Goal: Navigation & Orientation: Understand site structure

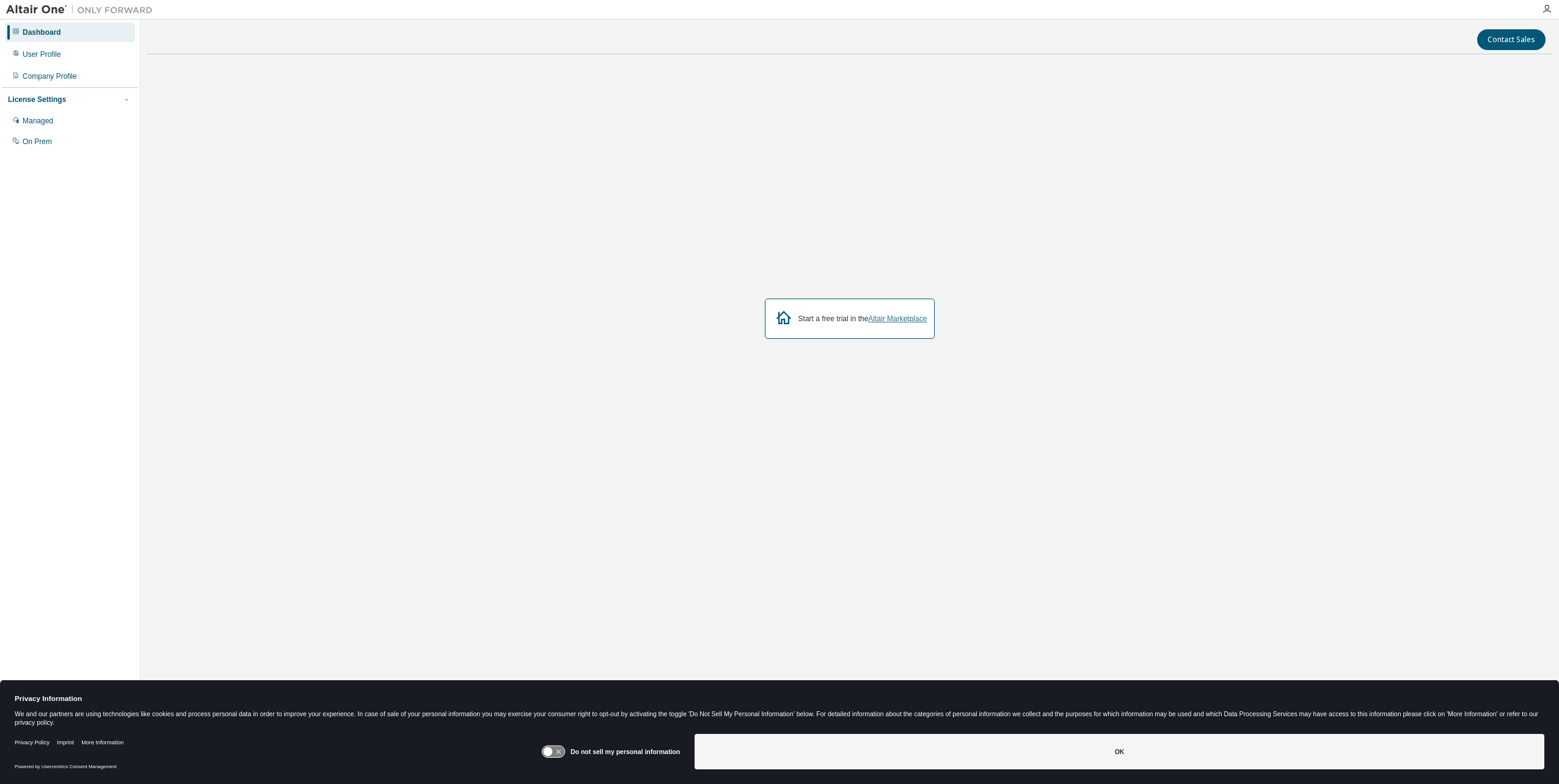
click at [897, 317] on link "Altair Marketplace" at bounding box center [897, 318] width 58 height 8
click at [43, 122] on div "Managed" at bounding box center [38, 121] width 30 height 10
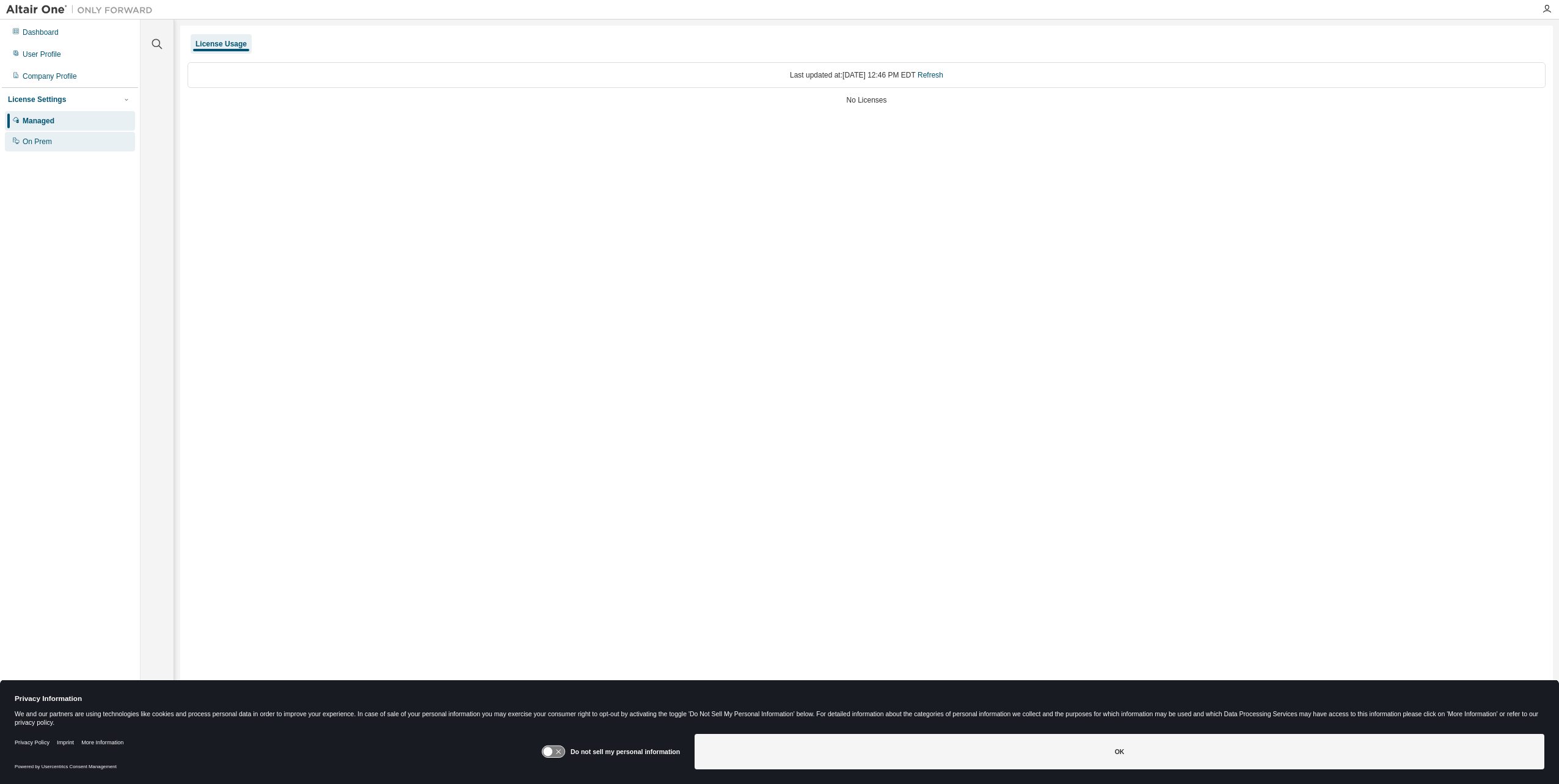
click at [35, 147] on div "On Prem" at bounding box center [70, 141] width 130 height 19
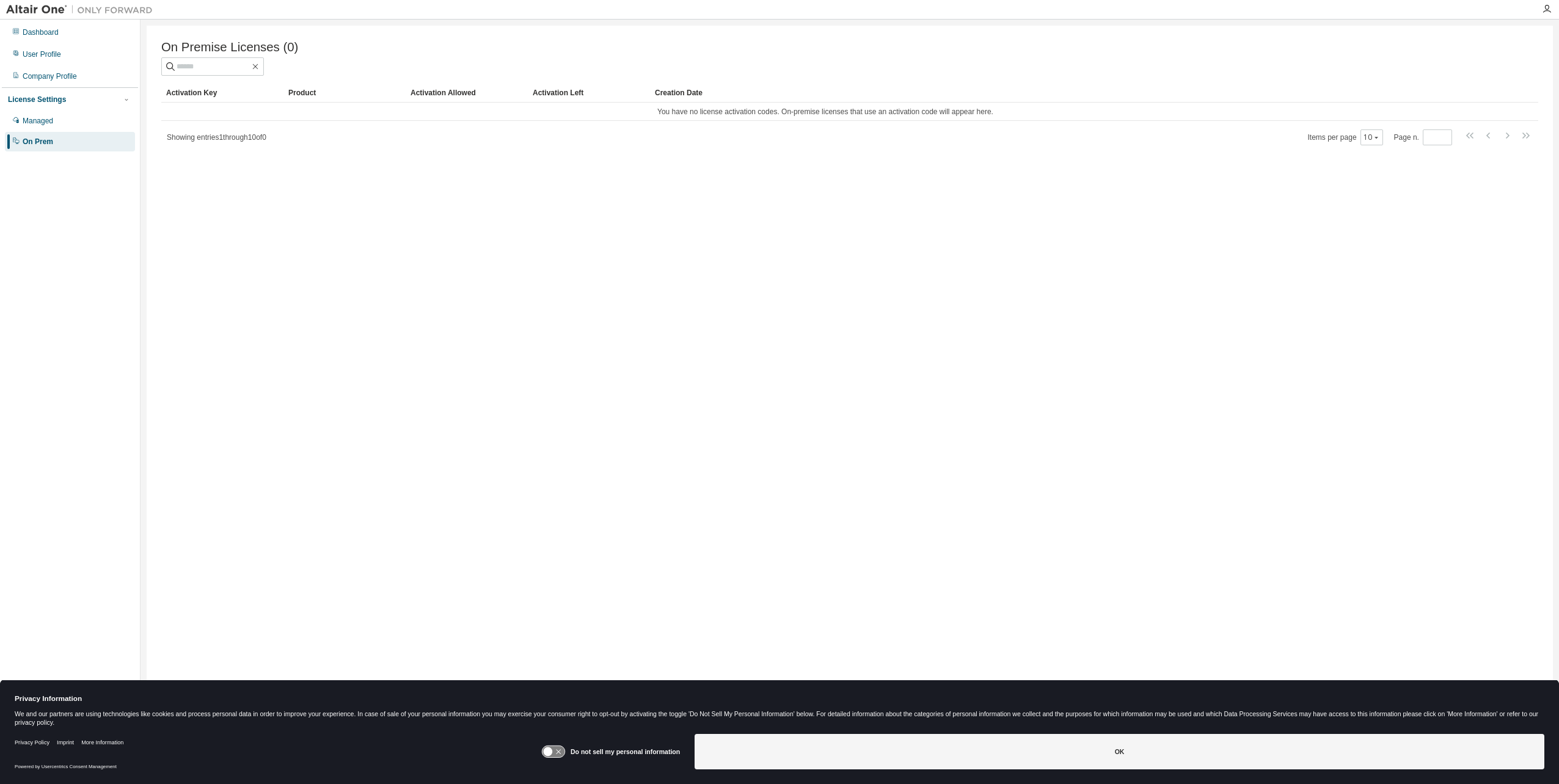
click at [363, 93] on div "Product" at bounding box center [344, 92] width 112 height 19
click at [444, 93] on div "Activation Allowed" at bounding box center [466, 92] width 112 height 19
click at [548, 91] on div "Activation Left" at bounding box center [589, 92] width 112 height 19
click at [679, 100] on div "Creation Date" at bounding box center [1070, 92] width 830 height 19
click at [36, 116] on div "Managed" at bounding box center [38, 121] width 30 height 10
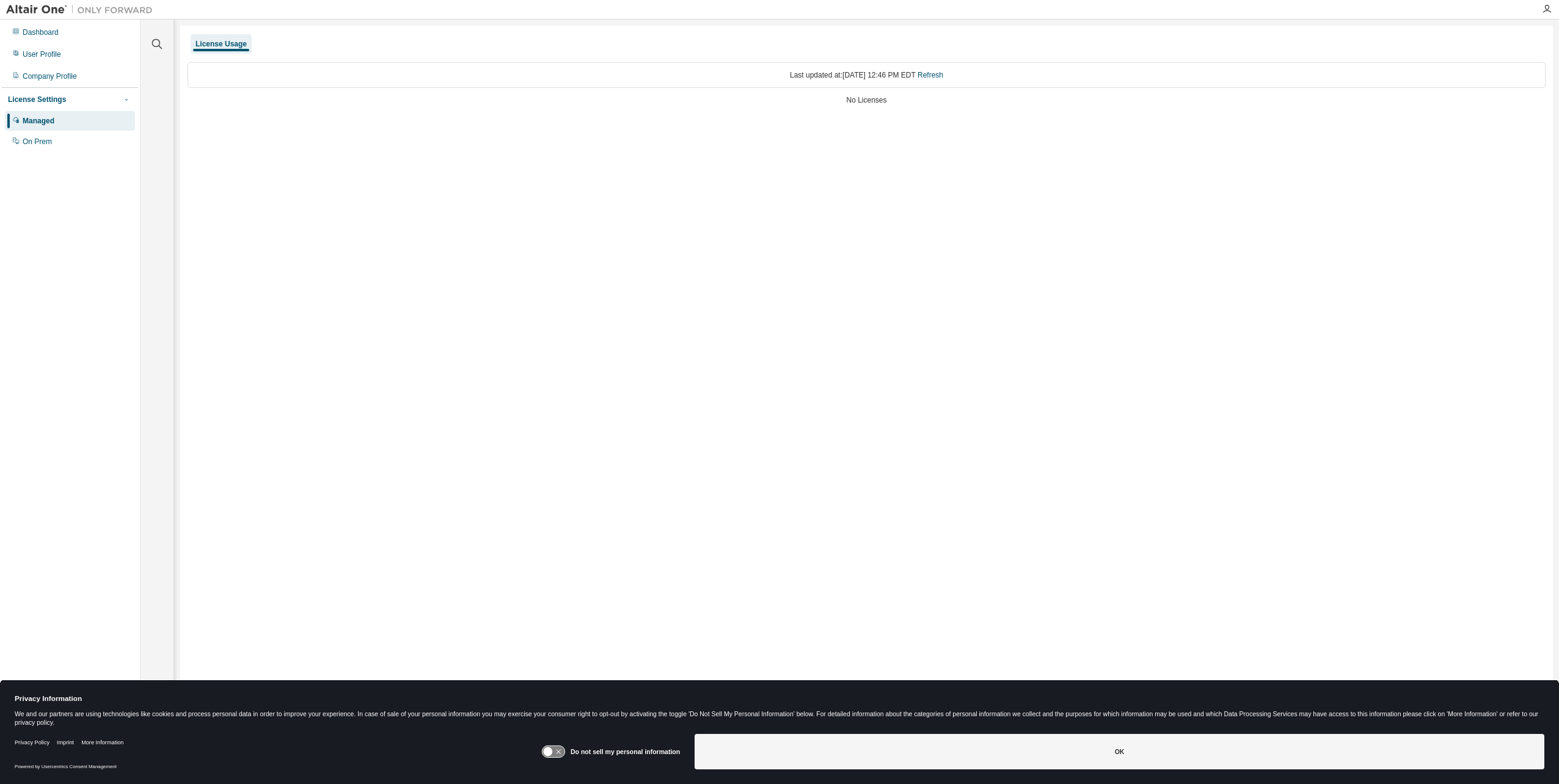
click at [126, 98] on icon "button" at bounding box center [126, 100] width 8 height 8
click at [30, 96] on div "License Settings" at bounding box center [36, 100] width 58 height 10
click at [31, 144] on div "On Prem" at bounding box center [37, 142] width 30 height 10
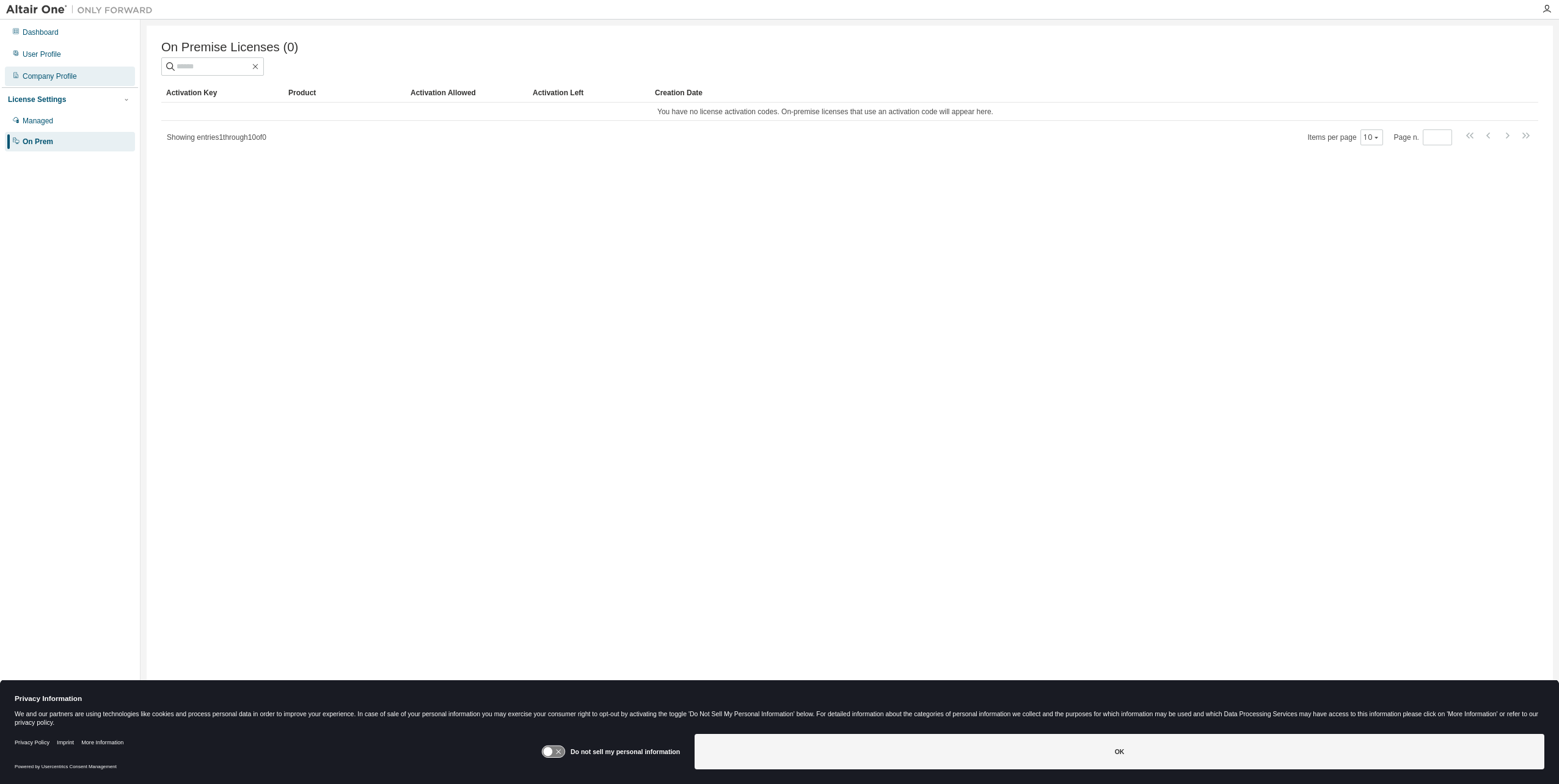
click at [31, 74] on div "Company Profile" at bounding box center [50, 77] width 54 height 10
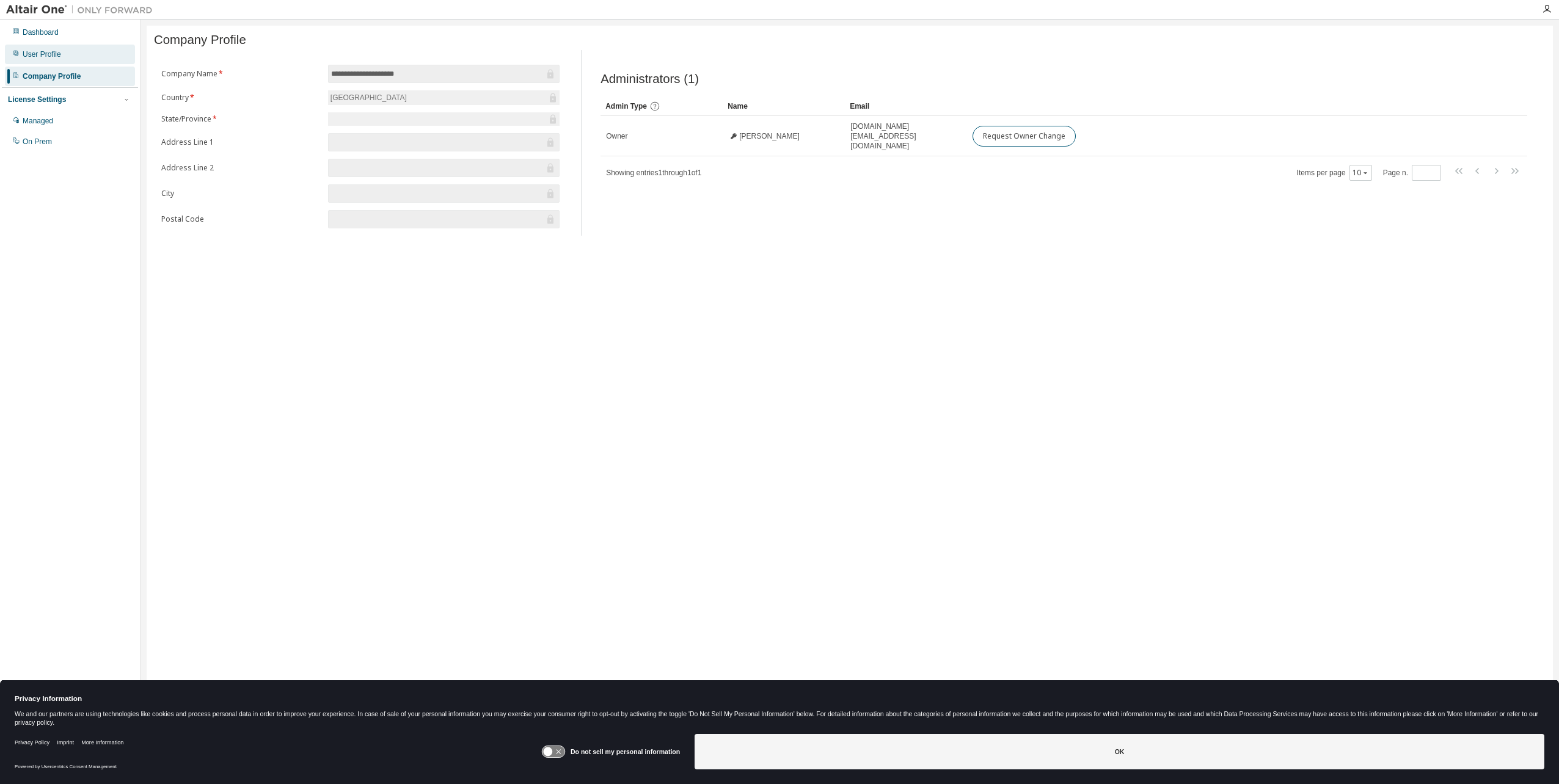
click at [42, 52] on div "User Profile" at bounding box center [42, 55] width 39 height 10
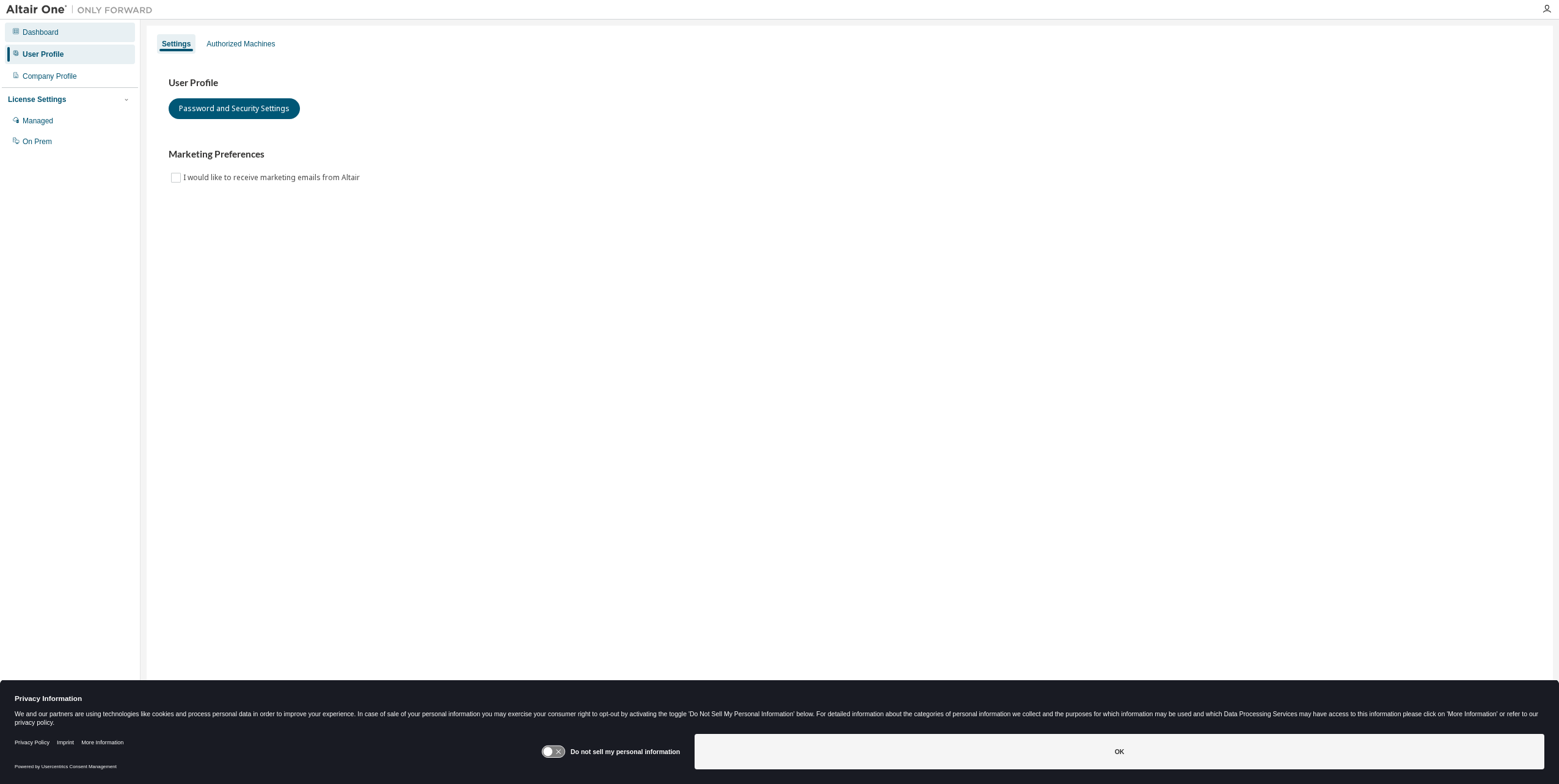
click at [43, 34] on div "Dashboard" at bounding box center [41, 33] width 36 height 10
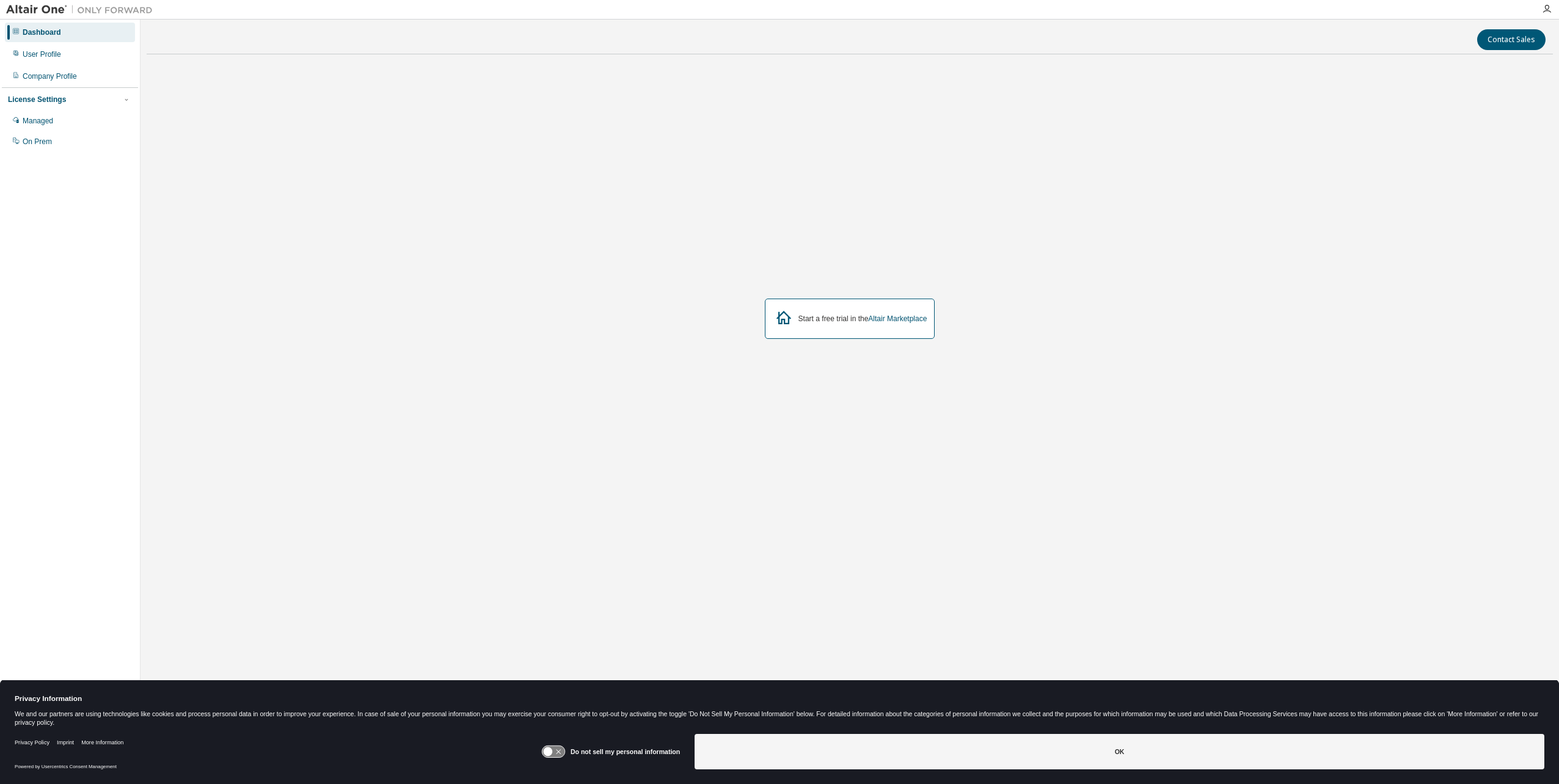
click at [585, 751] on label "Do not sell my personal information" at bounding box center [624, 752] width 109 height 8
click at [40, 9] on img at bounding box center [82, 9] width 153 height 12
click at [91, 10] on img at bounding box center [82, 9] width 153 height 12
click at [19, 6] on img at bounding box center [82, 9] width 153 height 12
